Goal: Task Accomplishment & Management: Manage account settings

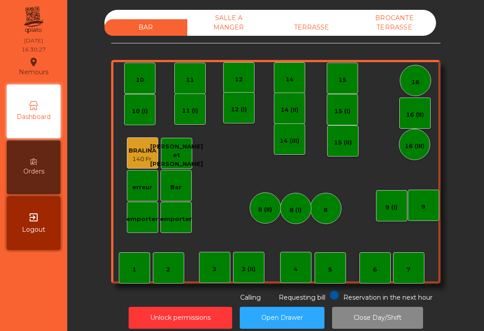
click at [305, 26] on div "TERRASSE" at bounding box center [311, 27] width 83 height 17
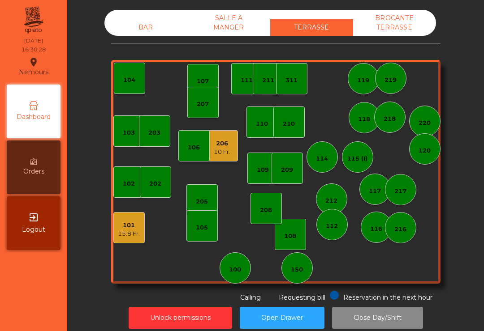
click at [203, 103] on div "207" at bounding box center [203, 104] width 12 height 9
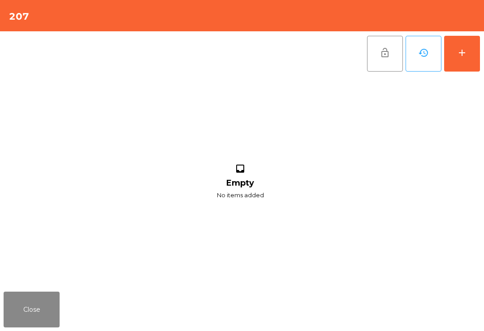
click at [473, 47] on button "add" at bounding box center [462, 54] width 36 height 36
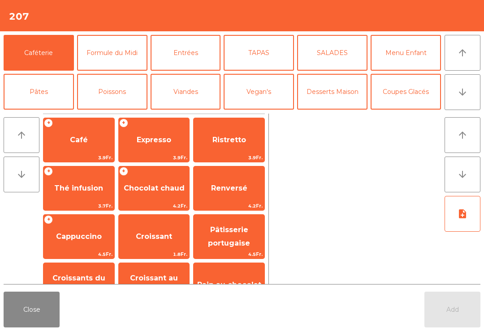
click at [145, 143] on span "Expresso" at bounding box center [154, 140] width 34 height 9
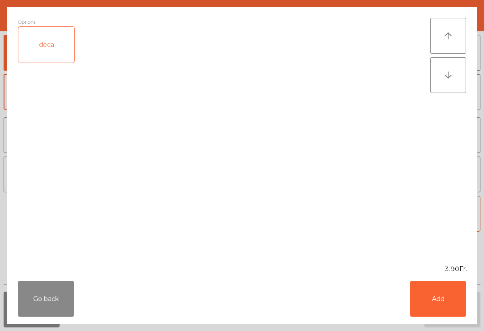
click at [449, 305] on button "Add" at bounding box center [438, 299] width 56 height 36
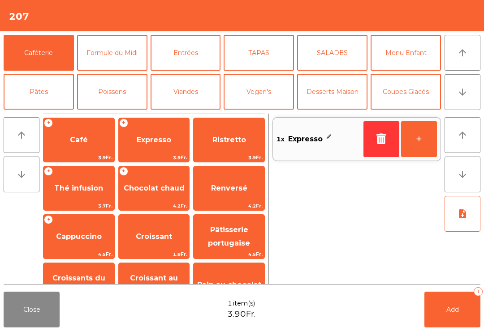
click at [80, 195] on span "Thé infusion" at bounding box center [78, 188] width 71 height 24
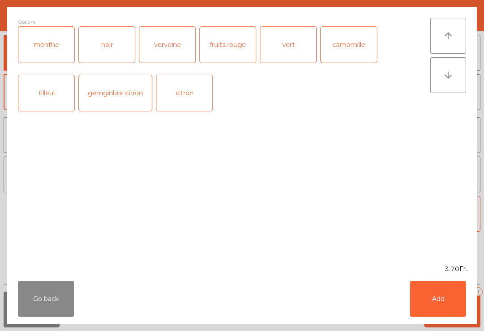
click at [452, 312] on button "Add" at bounding box center [438, 299] width 56 height 36
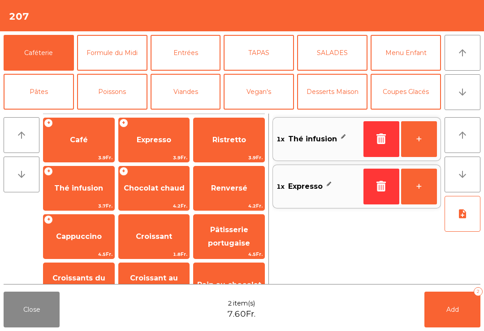
click at [469, 317] on button "Add 2" at bounding box center [452, 310] width 56 height 36
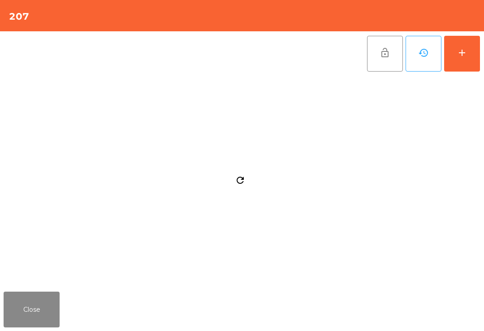
click at [25, 295] on button "Close" at bounding box center [32, 310] width 56 height 36
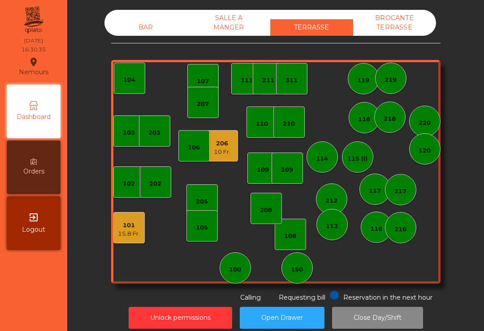
click at [231, 150] on div "206 10 Fr." at bounding box center [221, 145] width 31 height 31
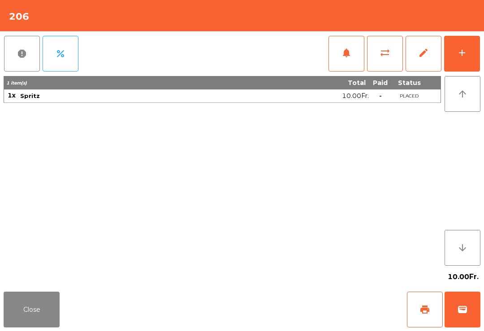
click at [457, 59] on button "add" at bounding box center [462, 54] width 36 height 36
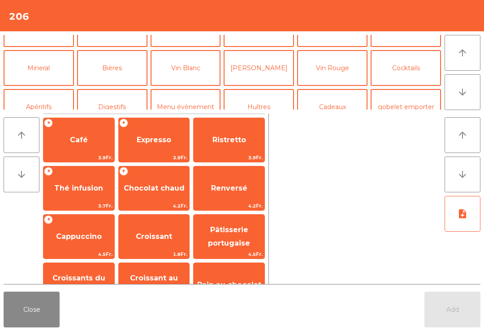
scroll to position [73, 0]
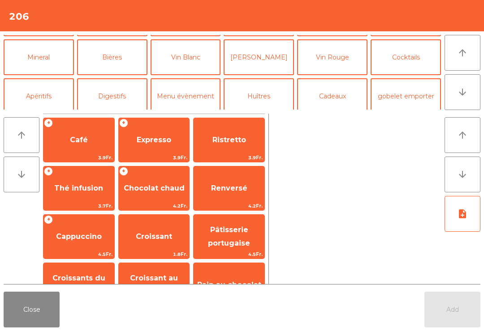
click at [46, 59] on button "Mineral" at bounding box center [39, 57] width 70 height 36
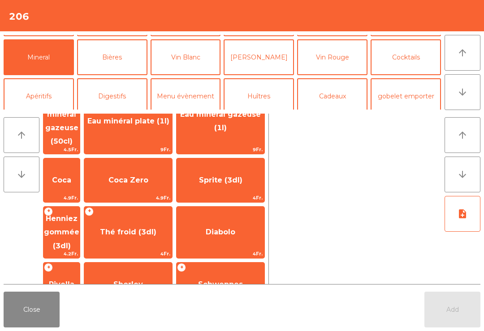
scroll to position [87, 0]
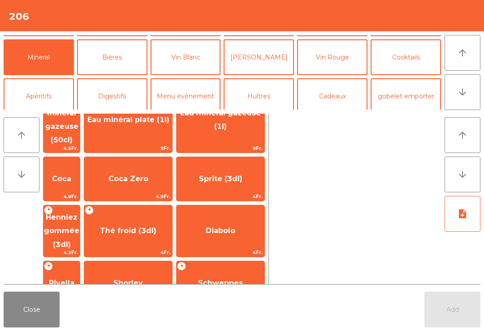
click at [241, 175] on span "Sprite (3dl)" at bounding box center [220, 179] width 43 height 9
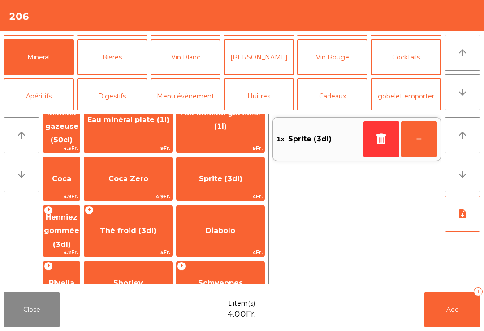
click at [460, 316] on button "Add 1" at bounding box center [452, 310] width 56 height 36
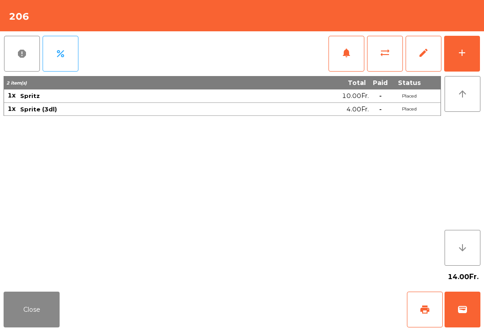
click at [427, 309] on span "print" at bounding box center [424, 309] width 11 height 11
click at [465, 304] on span "wallet" at bounding box center [462, 309] width 11 height 11
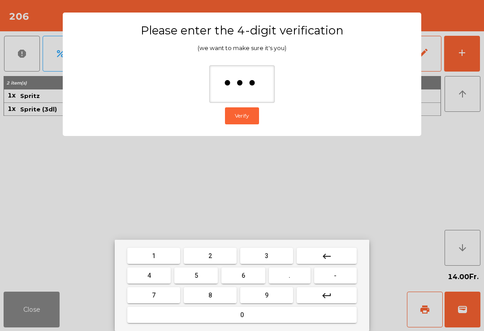
type input "****"
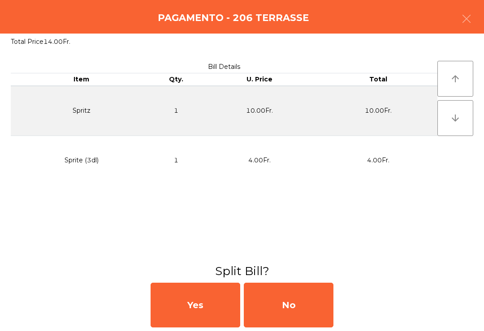
click at [312, 292] on div "No" at bounding box center [289, 305] width 90 height 45
click at [311, 292] on div "MB" at bounding box center [289, 305] width 90 height 45
click at [296, 304] on div "No" at bounding box center [289, 305] width 90 height 45
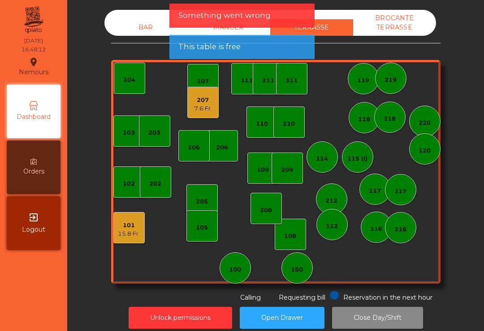
click at [190, 108] on div "207 7.6 Fr." at bounding box center [202, 102] width 31 height 31
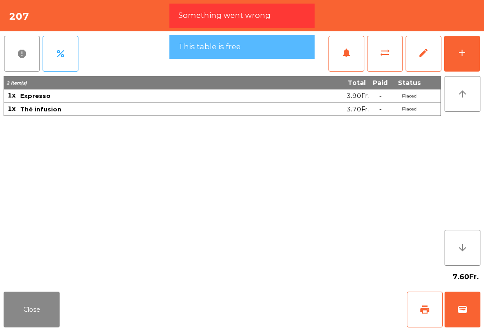
click at [456, 65] on button "add" at bounding box center [462, 54] width 36 height 36
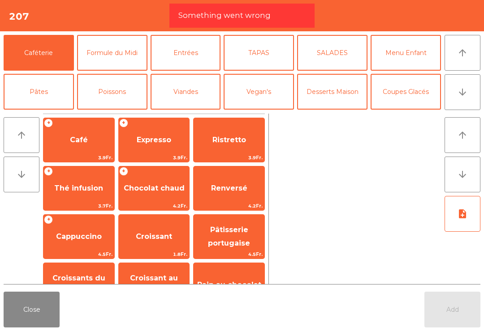
click at [452, 101] on button "arrow_downward" at bounding box center [462, 92] width 36 height 36
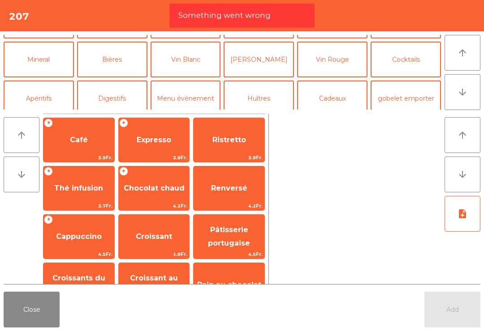
scroll to position [78, 0]
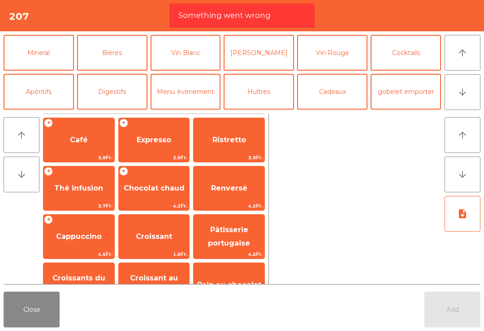
click at [65, 57] on button "Mineral" at bounding box center [39, 53] width 70 height 36
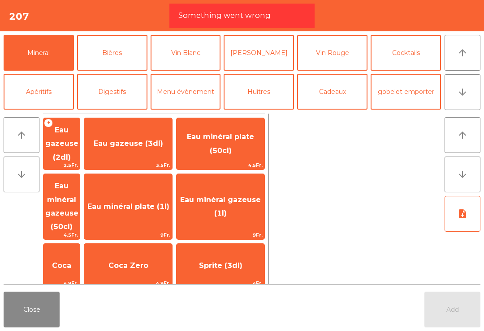
click at [171, 147] on span "Eau gazeuse (3dl)" at bounding box center [128, 144] width 88 height 24
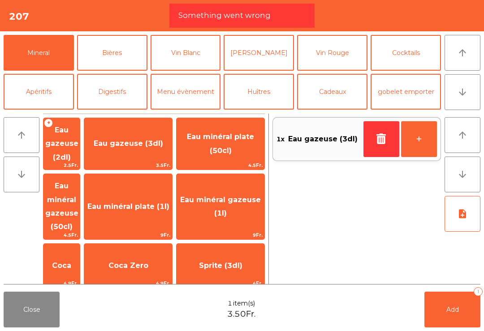
click at [116, 61] on button "Bières" at bounding box center [112, 53] width 70 height 36
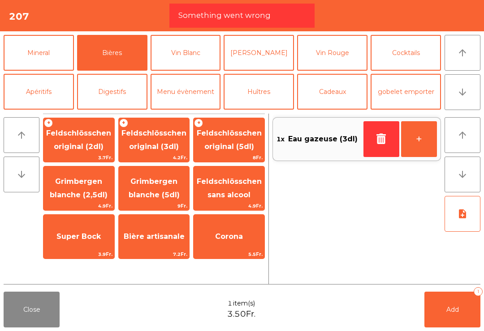
click at [167, 140] on span "Feldschlösschen original (3dl)" at bounding box center [154, 140] width 71 height 38
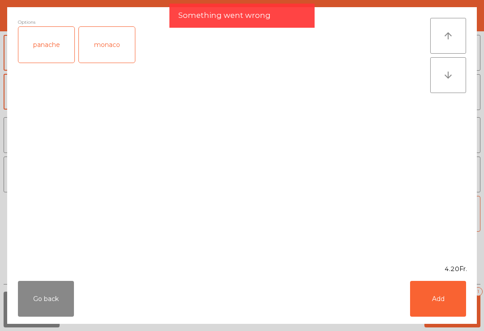
click at [446, 308] on button "Add" at bounding box center [438, 299] width 56 height 36
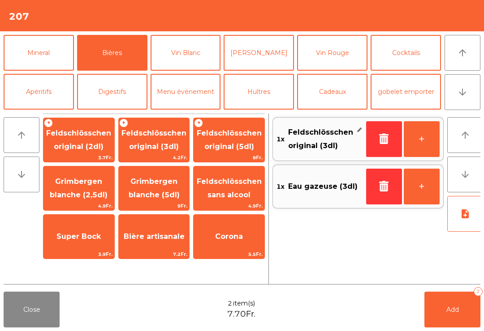
click at [446, 307] on span "Add" at bounding box center [452, 310] width 13 height 8
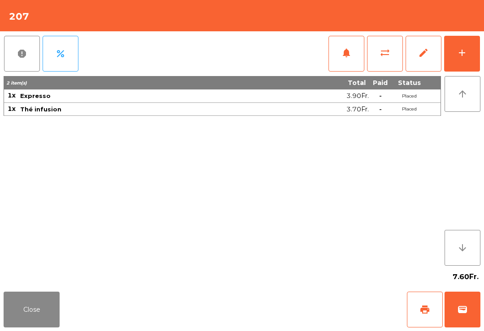
click at [22, 327] on button "Close" at bounding box center [32, 310] width 56 height 36
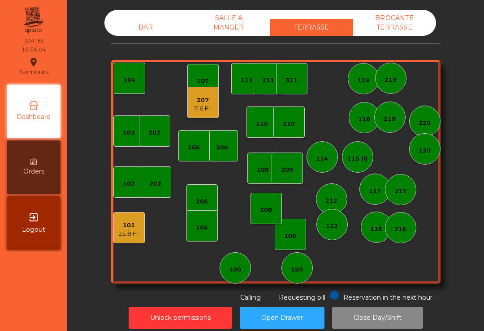
click at [127, 232] on div "15.8 Fr." at bounding box center [129, 234] width 22 height 9
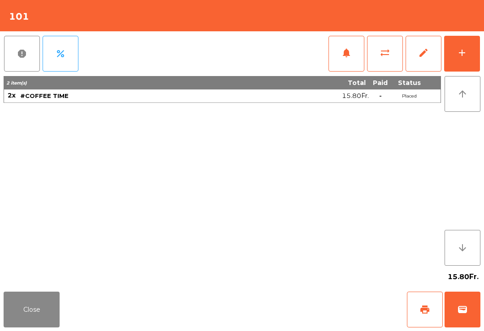
click at [464, 311] on span "wallet" at bounding box center [462, 309] width 11 height 11
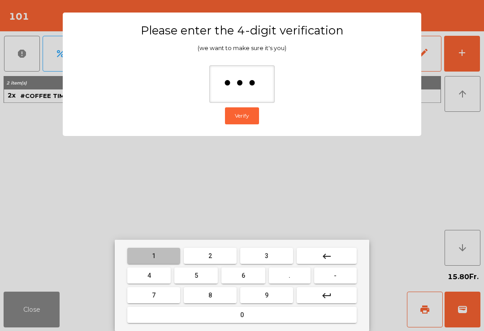
type input "****"
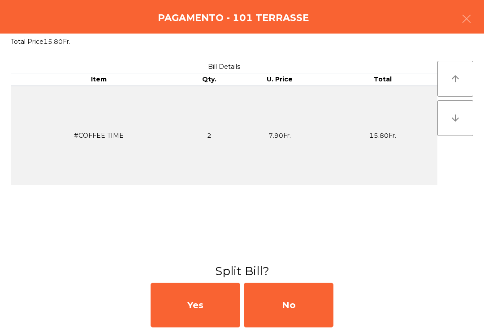
click at [323, 295] on div "No" at bounding box center [289, 305] width 90 height 45
click at [315, 306] on div "No" at bounding box center [289, 305] width 90 height 45
click at [315, 305] on div "No" at bounding box center [289, 305] width 90 height 45
click at [316, 315] on button "Open Drawer" at bounding box center [282, 318] width 85 height 22
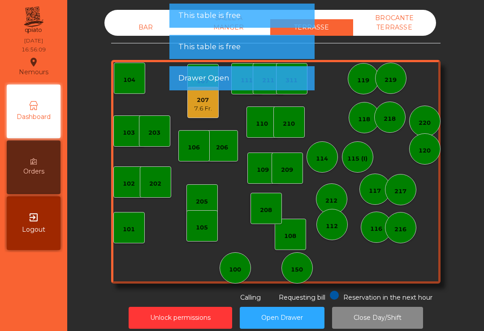
click at [335, 231] on div "112" at bounding box center [331, 224] width 31 height 31
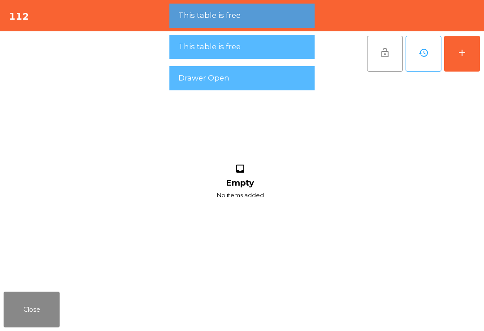
click at [474, 51] on button "add" at bounding box center [462, 54] width 36 height 36
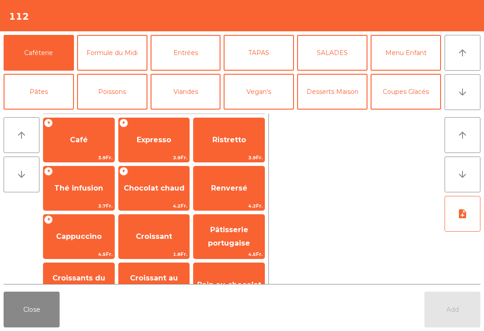
click at [142, 137] on span "Expresso" at bounding box center [154, 140] width 34 height 9
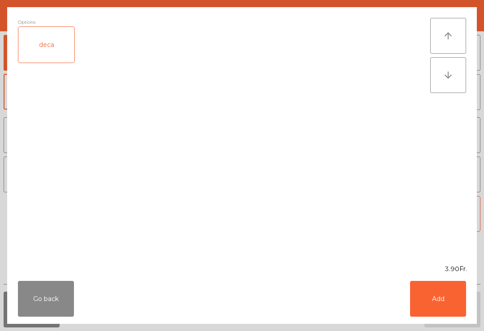
click at [436, 294] on button "Add" at bounding box center [438, 299] width 56 height 36
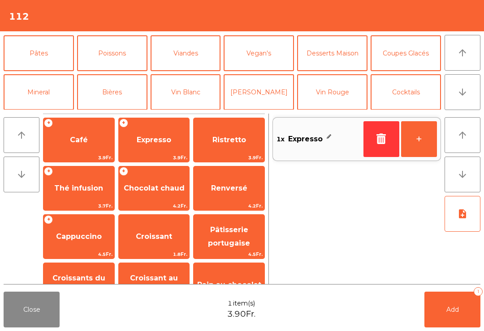
scroll to position [59, 0]
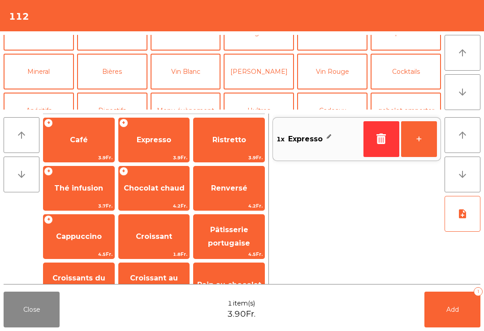
click at [50, 74] on button "Mineral" at bounding box center [39, 72] width 70 height 36
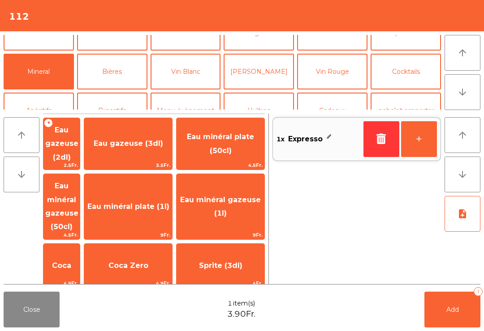
click at [71, 261] on span "Coca" at bounding box center [61, 265] width 19 height 9
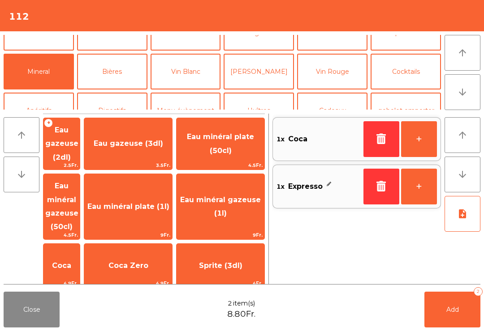
click at [452, 302] on button "Add 2" at bounding box center [452, 310] width 56 height 36
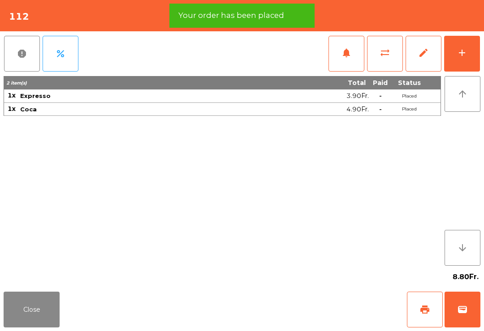
click at [47, 322] on button "Close" at bounding box center [32, 310] width 56 height 36
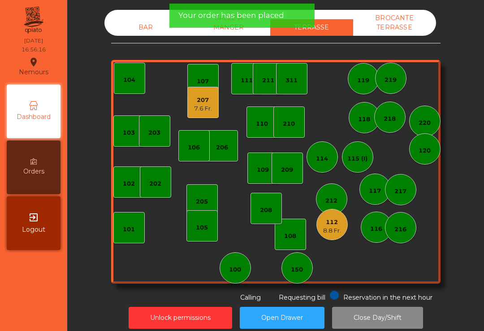
click at [400, 17] on div "BROCANTE TERRASSE" at bounding box center [394, 23] width 83 height 26
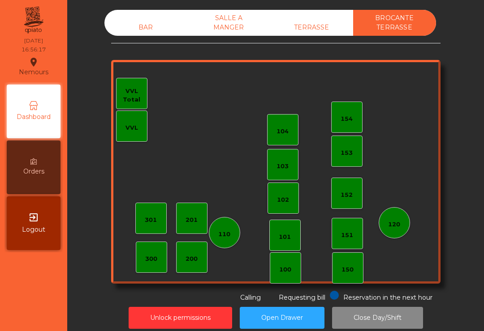
click at [145, 30] on div "BAR" at bounding box center [145, 27] width 83 height 17
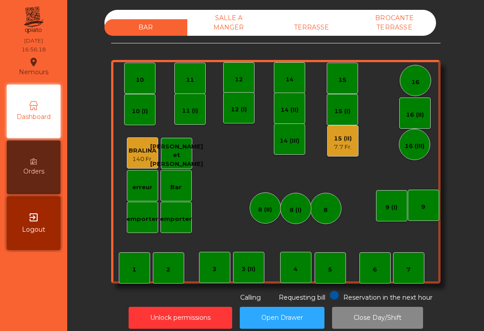
click at [341, 156] on div "15 (II) 7.7 Fr." at bounding box center [342, 140] width 31 height 31
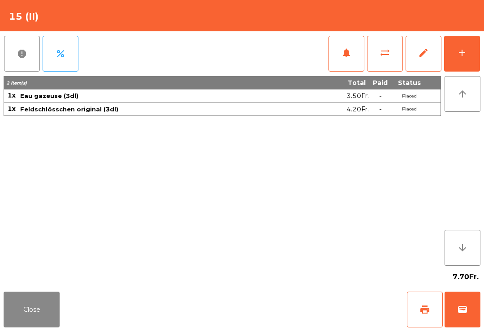
click at [460, 321] on button "wallet" at bounding box center [462, 310] width 36 height 36
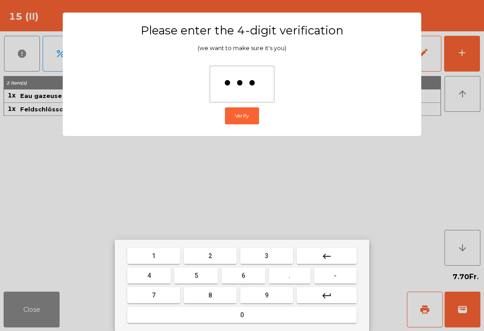
type input "****"
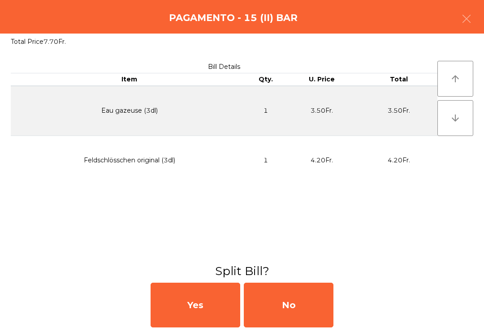
click at [312, 310] on div "No" at bounding box center [289, 305] width 90 height 45
click at [309, 313] on div "No" at bounding box center [289, 305] width 90 height 45
click at [306, 316] on div "No" at bounding box center [289, 305] width 90 height 45
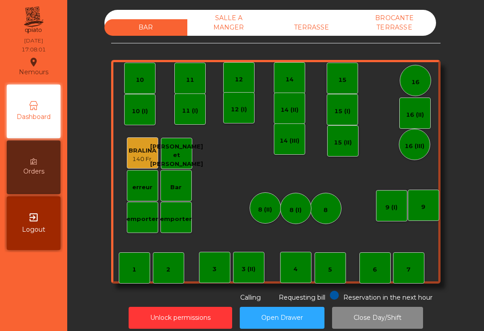
click at [322, 28] on div "TERRASSE" at bounding box center [311, 27] width 83 height 17
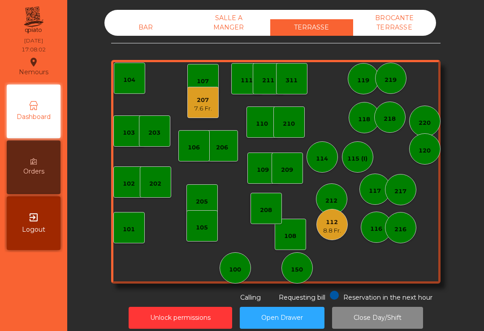
click at [201, 233] on div "105" at bounding box center [201, 225] width 31 height 31
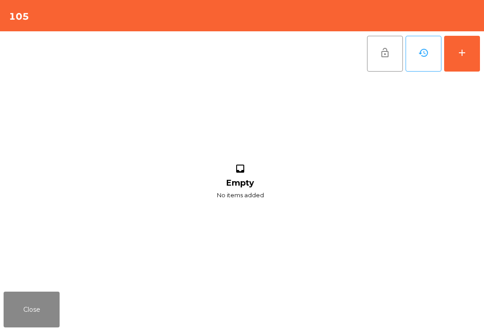
click at [468, 67] on button "add" at bounding box center [462, 54] width 36 height 36
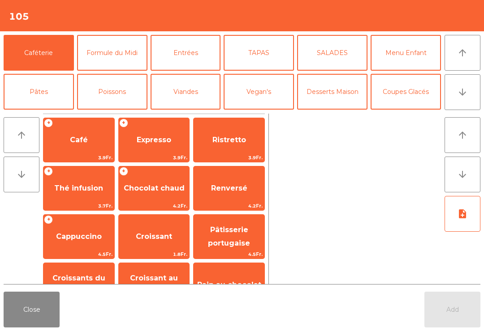
click at [458, 95] on icon "arrow_downward" at bounding box center [462, 92] width 11 height 11
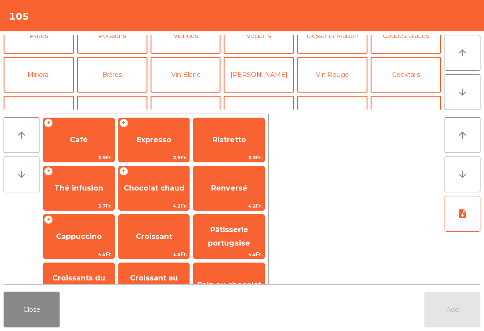
scroll to position [78, 0]
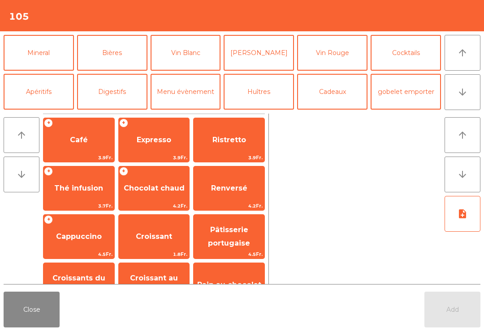
click at [119, 64] on button "Bières" at bounding box center [112, 53] width 70 height 36
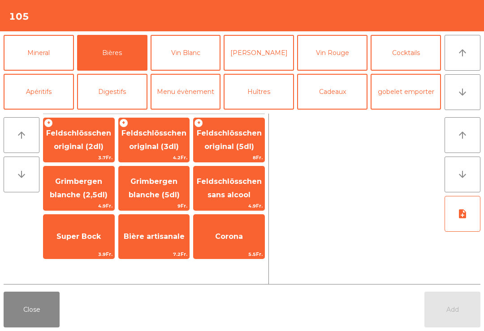
click at [164, 150] on span "Feldschlösschen original (3dl)" at bounding box center [153, 140] width 65 height 22
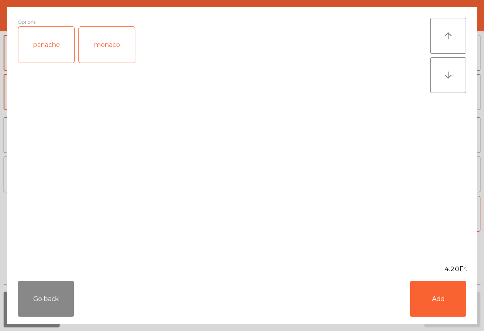
click at [435, 295] on button "Add" at bounding box center [438, 299] width 56 height 36
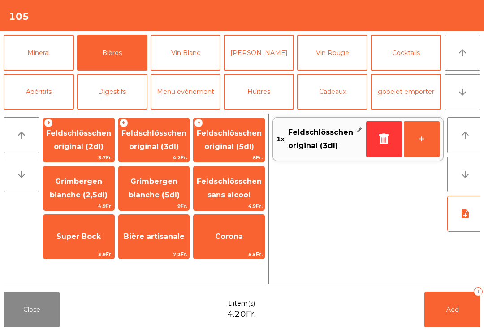
click at [54, 48] on button "Mineral" at bounding box center [39, 53] width 70 height 36
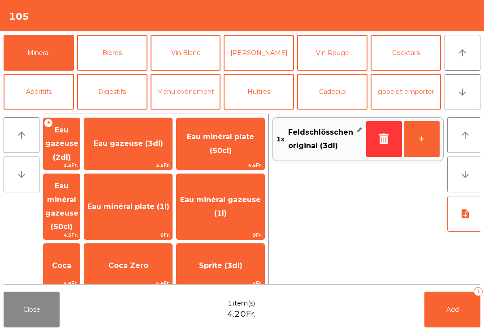
click at [148, 261] on span "Coca Zero" at bounding box center [128, 265] width 40 height 9
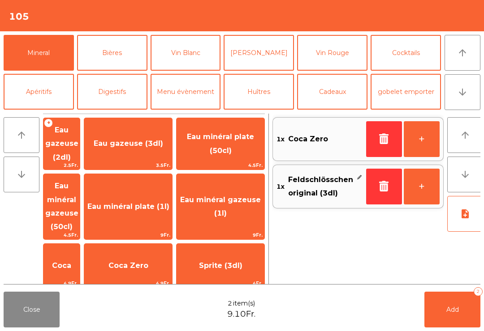
click at [441, 309] on button "Add 2" at bounding box center [452, 310] width 56 height 36
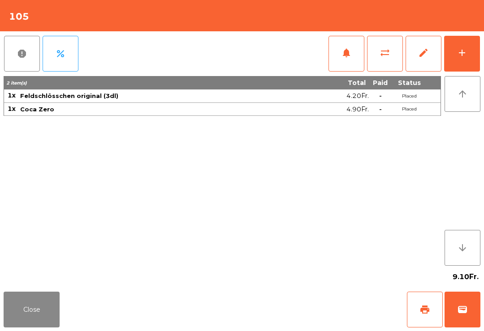
click at [31, 319] on button "Close" at bounding box center [32, 310] width 56 height 36
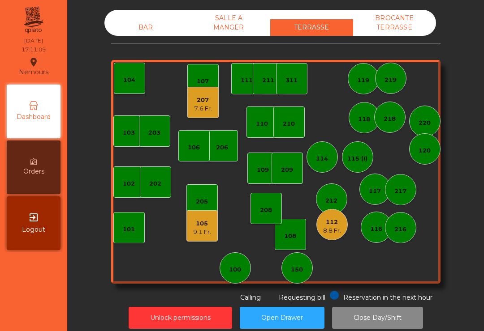
click at [216, 110] on div "207 7.6 Fr." at bounding box center [202, 102] width 31 height 31
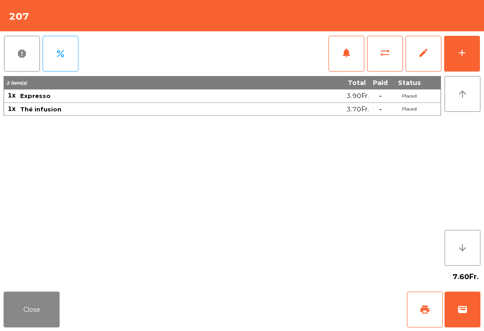
click at [423, 318] on button "print" at bounding box center [425, 310] width 36 height 36
click at [20, 289] on div "Close print wallet" at bounding box center [242, 309] width 484 height 43
click at [26, 296] on button "Close" at bounding box center [32, 310] width 56 height 36
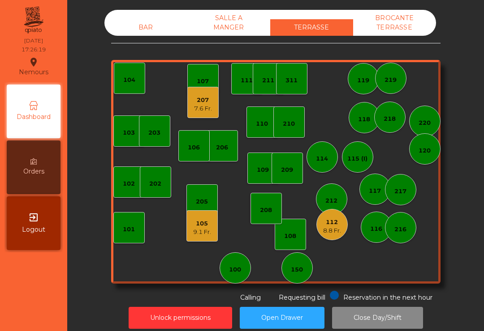
click at [205, 226] on div "105" at bounding box center [202, 223] width 18 height 9
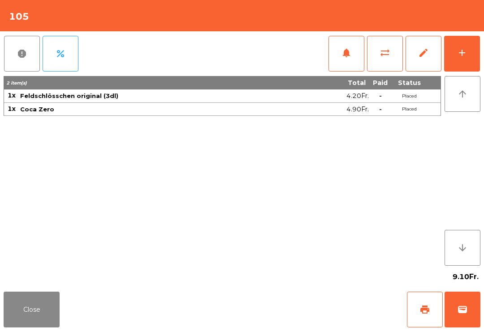
click at [463, 319] on button "wallet" at bounding box center [462, 310] width 36 height 36
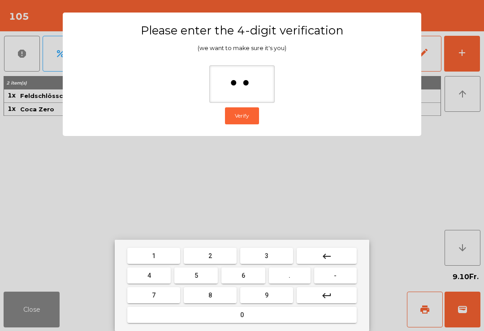
type input "****"
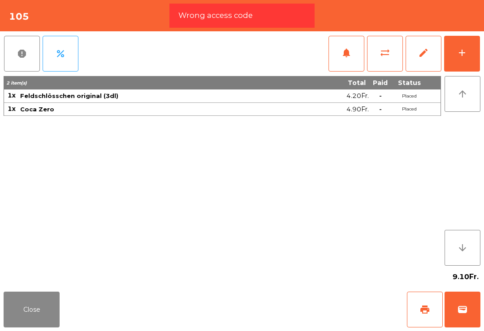
click at [467, 317] on button "wallet" at bounding box center [462, 310] width 36 height 36
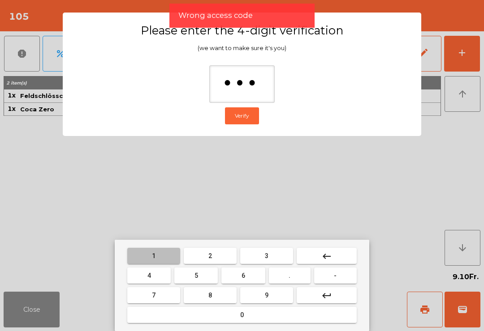
type input "****"
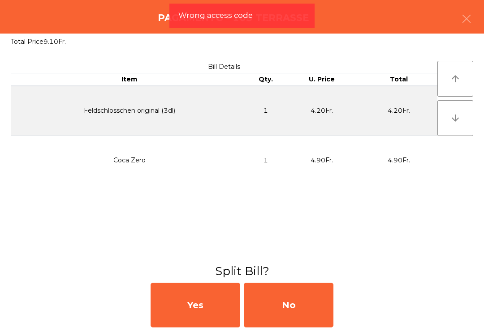
click at [303, 325] on div "No" at bounding box center [289, 305] width 90 height 45
click at [302, 325] on div "MB" at bounding box center [289, 305] width 90 height 45
click at [291, 322] on div "No" at bounding box center [289, 305] width 90 height 45
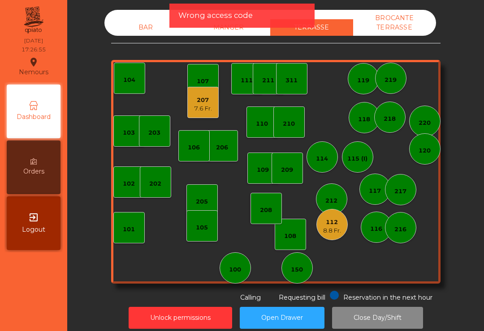
click at [326, 215] on div "112 8.8 Fr." at bounding box center [332, 224] width 18 height 21
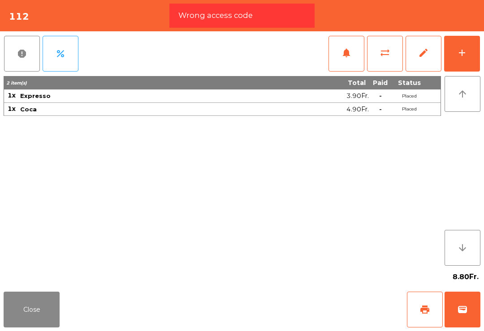
click at [43, 311] on button "Close" at bounding box center [32, 310] width 56 height 36
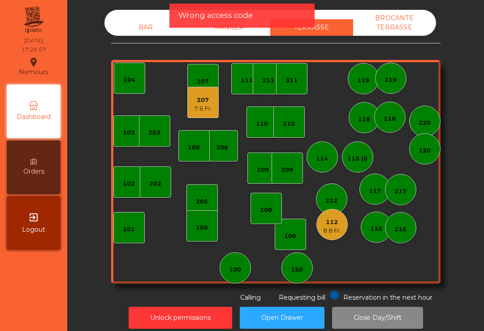
scroll to position [0, 0]
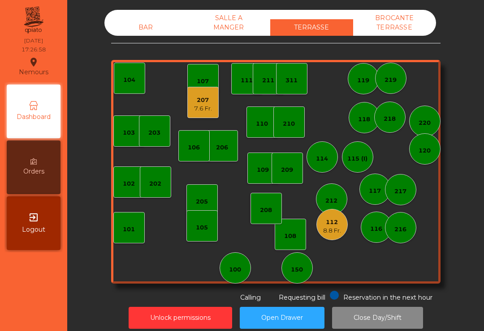
click at [202, 100] on div "207" at bounding box center [203, 100] width 18 height 9
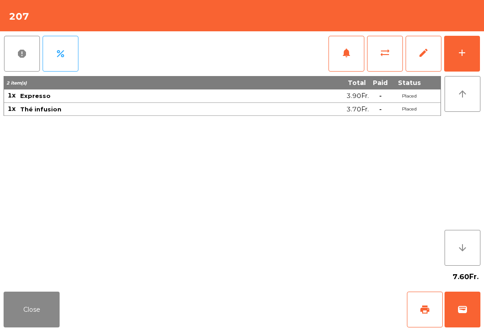
click at [461, 312] on span "wallet" at bounding box center [462, 309] width 11 height 11
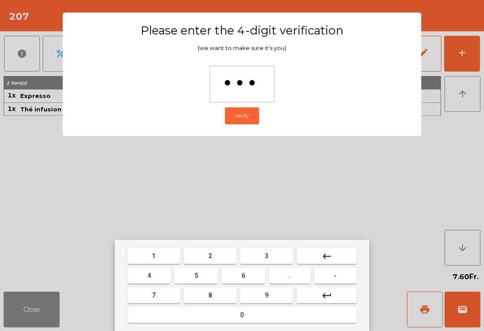
type input "****"
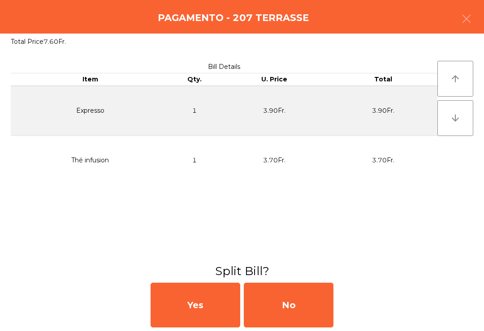
click at [297, 325] on div "No" at bounding box center [289, 305] width 90 height 45
click at [297, 325] on div "MB" at bounding box center [289, 305] width 90 height 45
click at [290, 302] on div "No" at bounding box center [289, 305] width 90 height 45
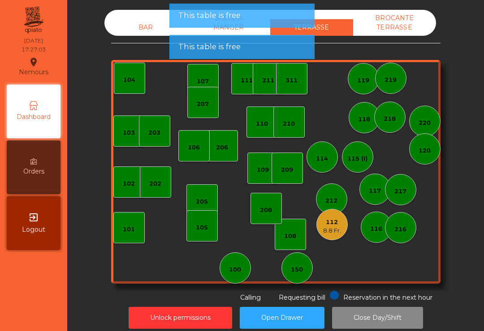
click at [292, 300] on span "Requesting bill" at bounding box center [301, 298] width 47 height 8
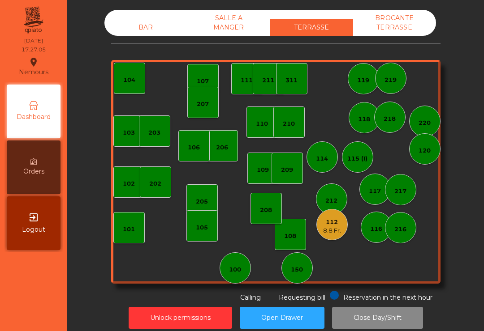
click at [151, 28] on div "BAR" at bounding box center [145, 27] width 83 height 17
